Goal: Information Seeking & Learning: Learn about a topic

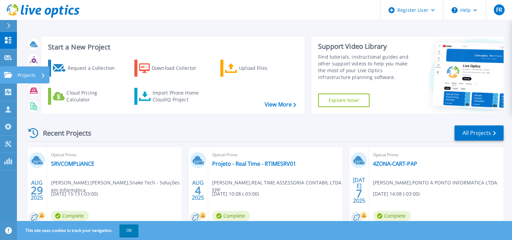
click at [30, 74] on p "Projects" at bounding box center [27, 75] width 18 height 18
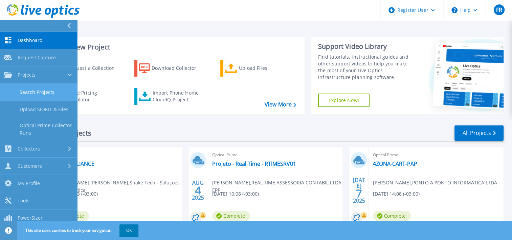
click at [38, 93] on link "Search Projects" at bounding box center [38, 92] width 77 height 17
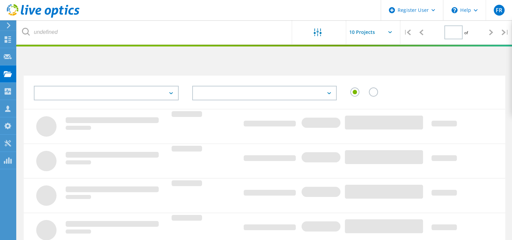
type input "1"
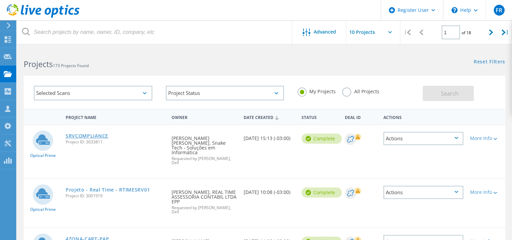
click at [81, 135] on link "SRVCOMPLIANCE" at bounding box center [87, 135] width 43 height 5
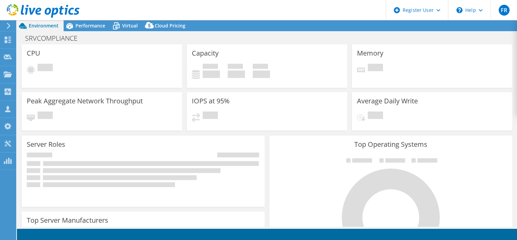
select select "USD"
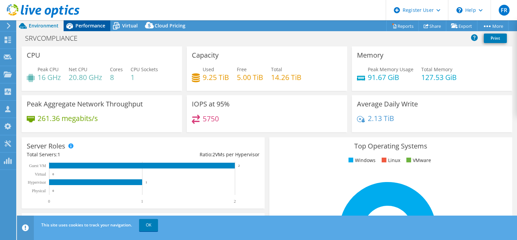
click at [87, 24] on span "Performance" at bounding box center [90, 25] width 30 height 6
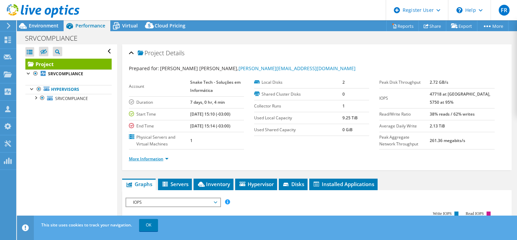
click at [145, 156] on link "More Information" at bounding box center [149, 159] width 40 height 6
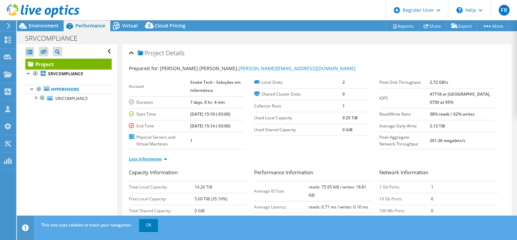
click at [145, 156] on link "Less Information" at bounding box center [148, 159] width 38 height 6
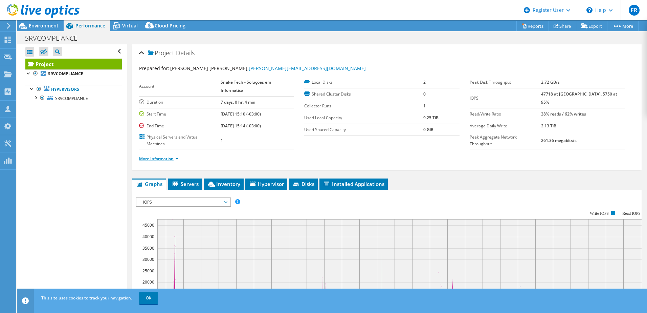
click at [175, 158] on link "More Information" at bounding box center [159, 159] width 40 height 6
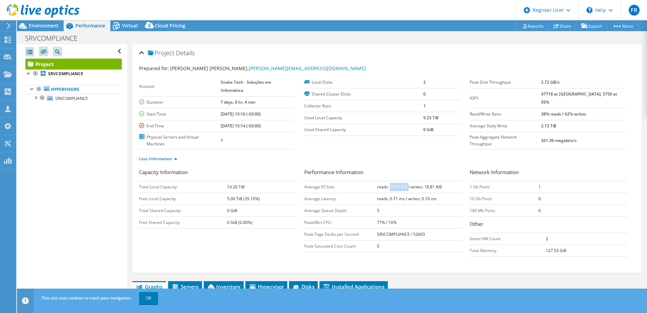
drag, startPoint x: 388, startPoint y: 187, endPoint x: 407, endPoint y: 187, distance: 18.6
click at [407, 187] on b "reads: 75.95 KiB / writes: 18.81 KiB" at bounding box center [409, 187] width 65 height 6
drag, startPoint x: 407, startPoint y: 187, endPoint x: 437, endPoint y: 185, distance: 30.5
click at [437, 185] on b "reads: 75.95 KiB / writes: 18.81 KiB" at bounding box center [409, 187] width 65 height 6
click at [40, 27] on span "Environment" at bounding box center [44, 25] width 30 height 6
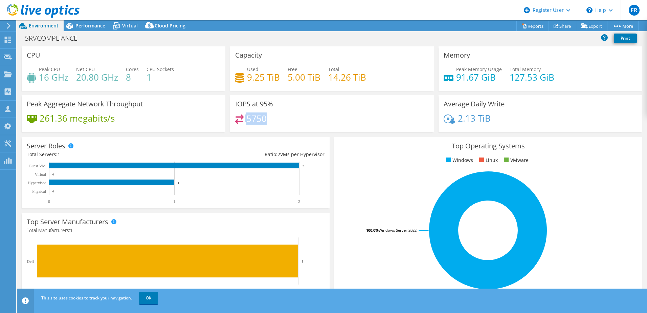
drag, startPoint x: 244, startPoint y: 118, endPoint x: 275, endPoint y: 118, distance: 31.5
click at [275, 118] on div "5750" at bounding box center [332, 121] width 194 height 15
click at [88, 25] on span "Performance" at bounding box center [90, 25] width 30 height 6
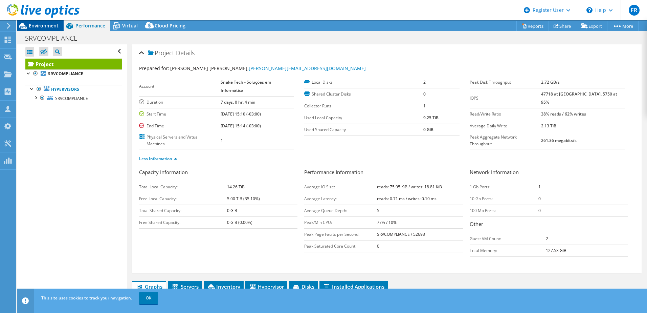
click at [37, 28] on span "Environment" at bounding box center [44, 25] width 30 height 6
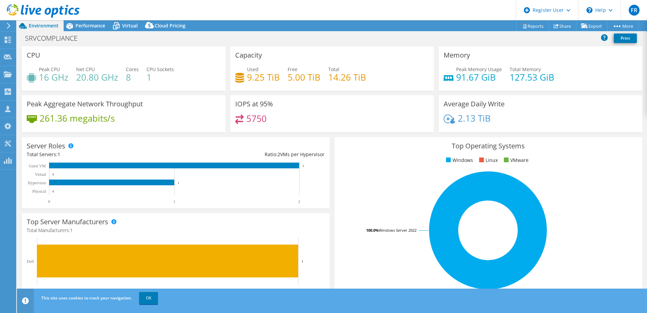
drag, startPoint x: 84, startPoint y: 24, endPoint x: 71, endPoint y: 35, distance: 16.8
click at [84, 24] on span "Performance" at bounding box center [90, 25] width 30 height 6
